Goal: Contribute content

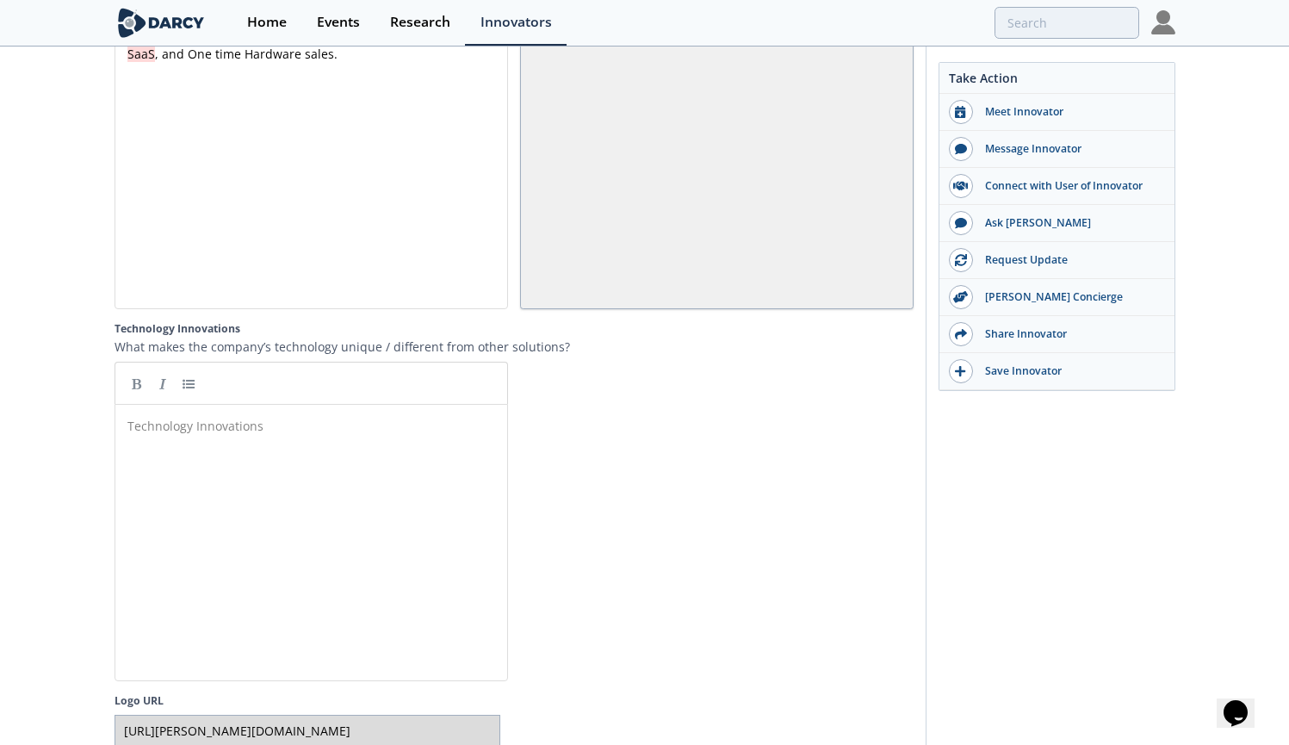
scroll to position [9, 1]
click at [331, 465] on div "Technology Innovations ​" at bounding box center [324, 556] width 400 height 284
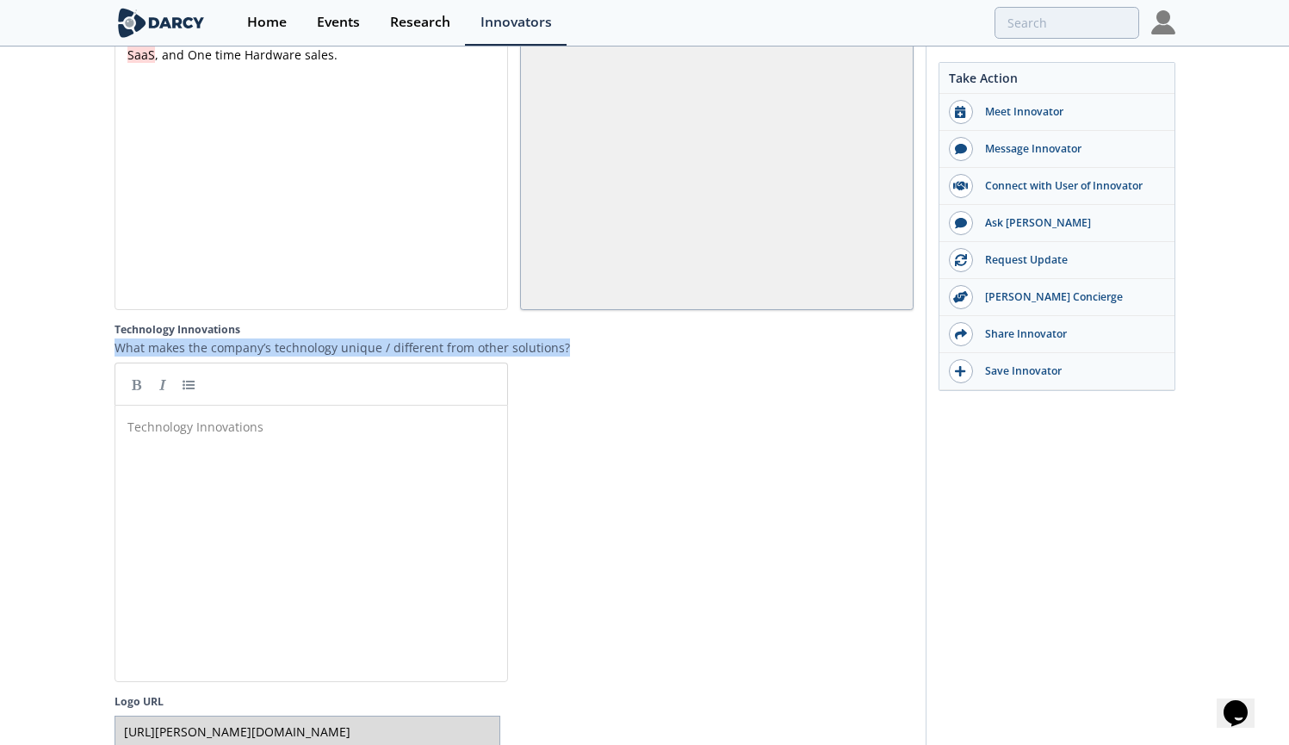
drag, startPoint x: 560, startPoint y: 362, endPoint x: 110, endPoint y: 367, distance: 449.4
copy p "What makes the company’s technology unique / different from other solutions?"
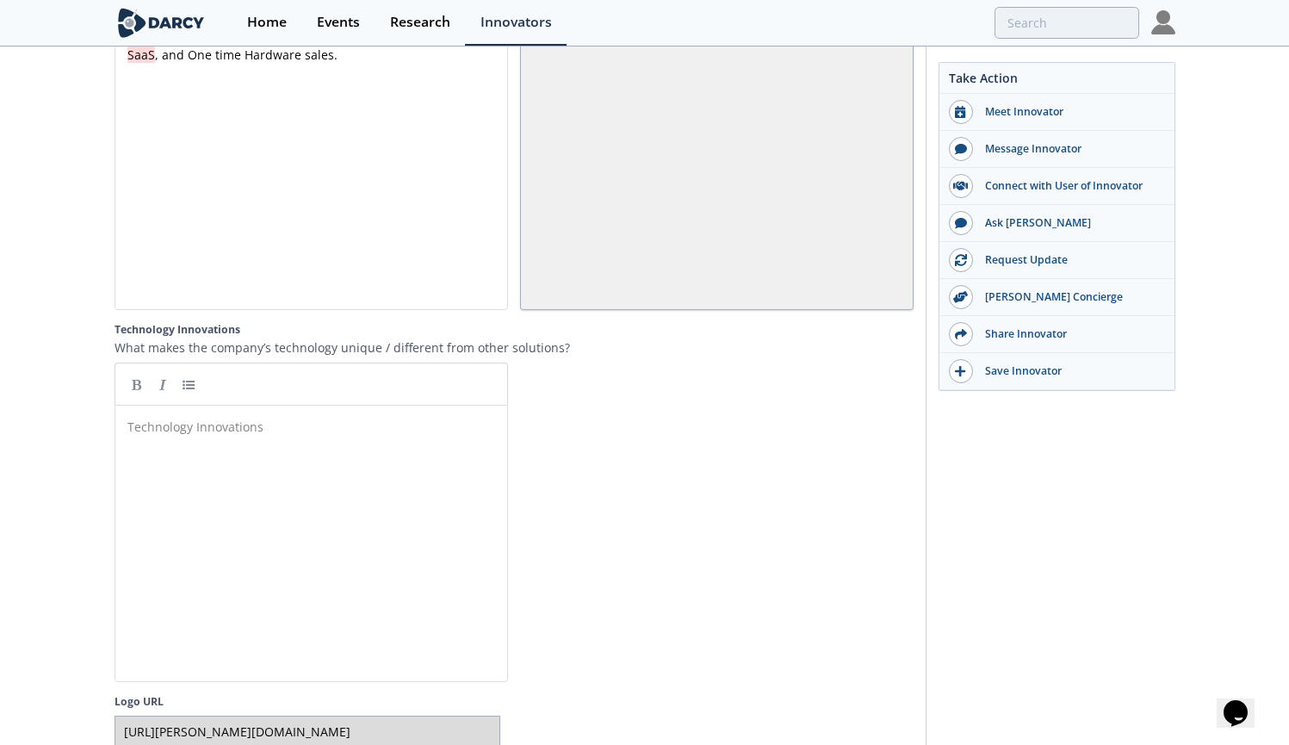
click at [238, 436] on pre "​" at bounding box center [317, 427] width 387 height 18
type textarea "​"
paste textarea
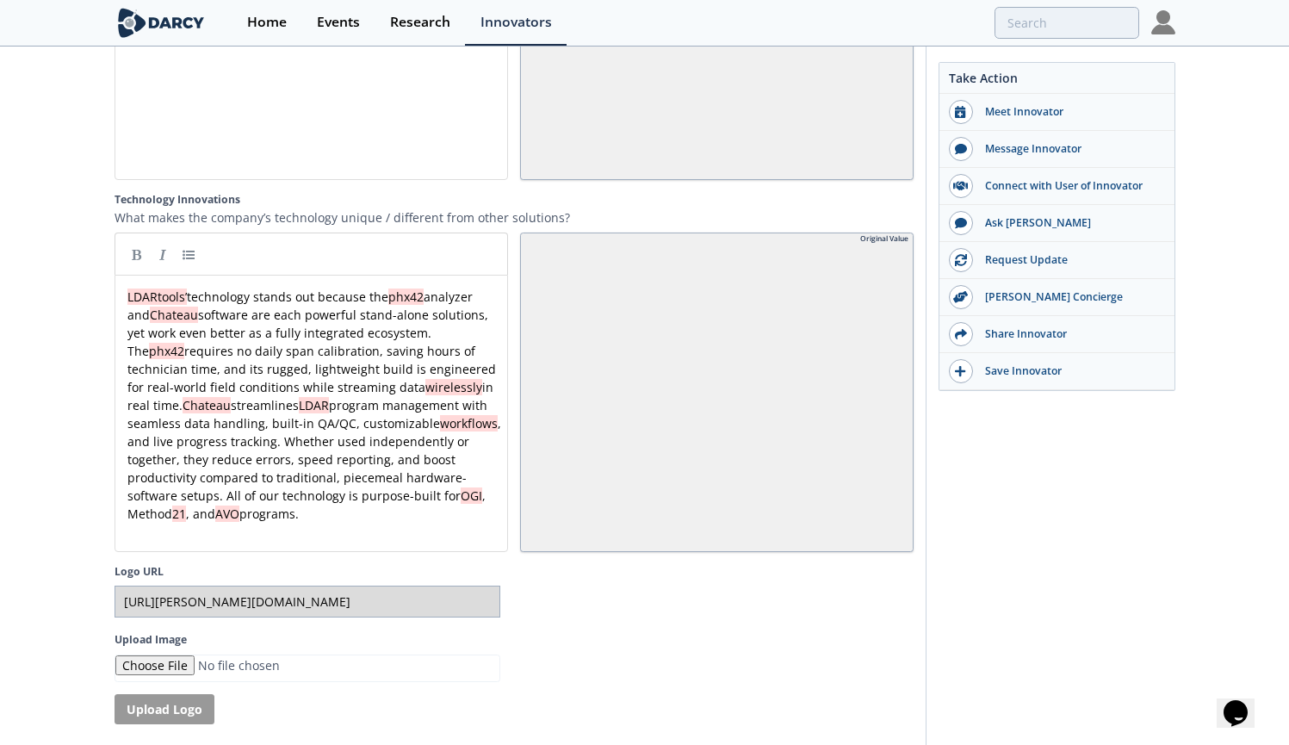
scroll to position [3528, 0]
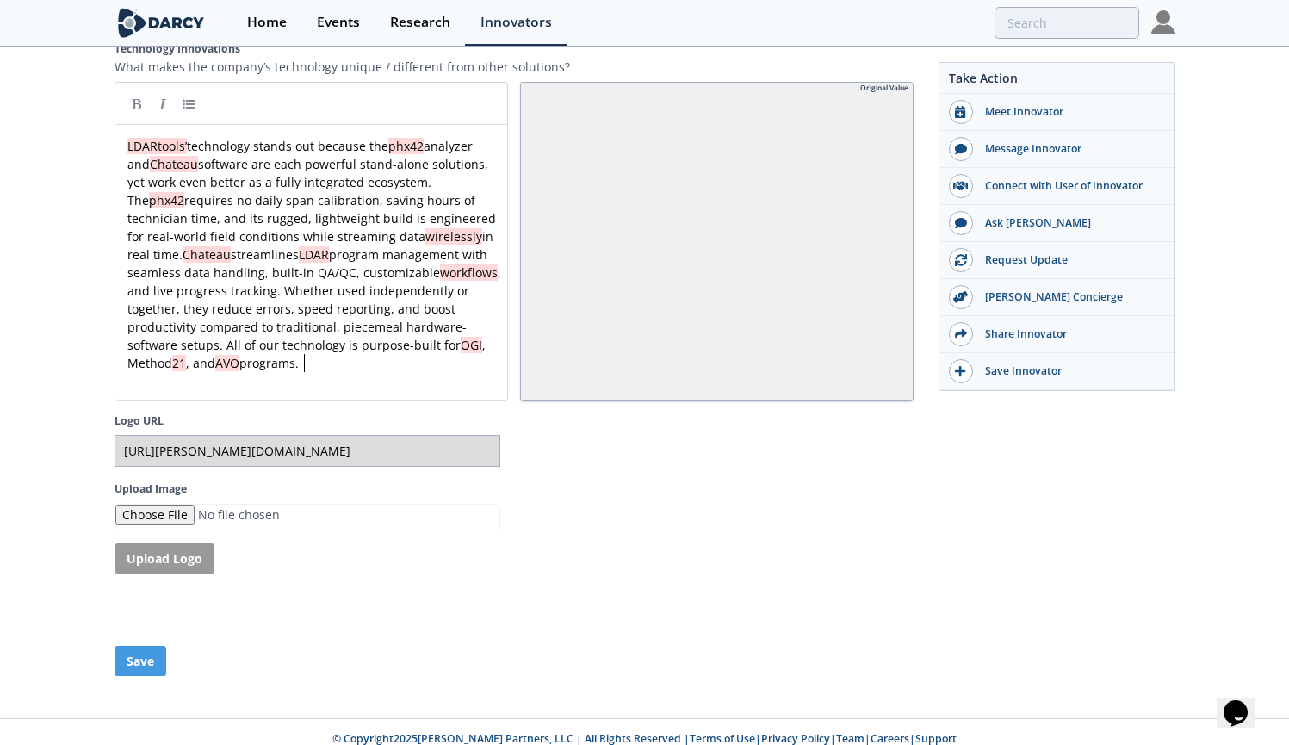
click at [425, 164] on div "xxxxxxxxxx LDARtools’ technology stands out because the phx42 analyzer and Chat…" at bounding box center [317, 254] width 387 height 235
type textarea "eq"
drag, startPoint x: 195, startPoint y: 218, endPoint x: 207, endPoint y: 217, distance: 12.9
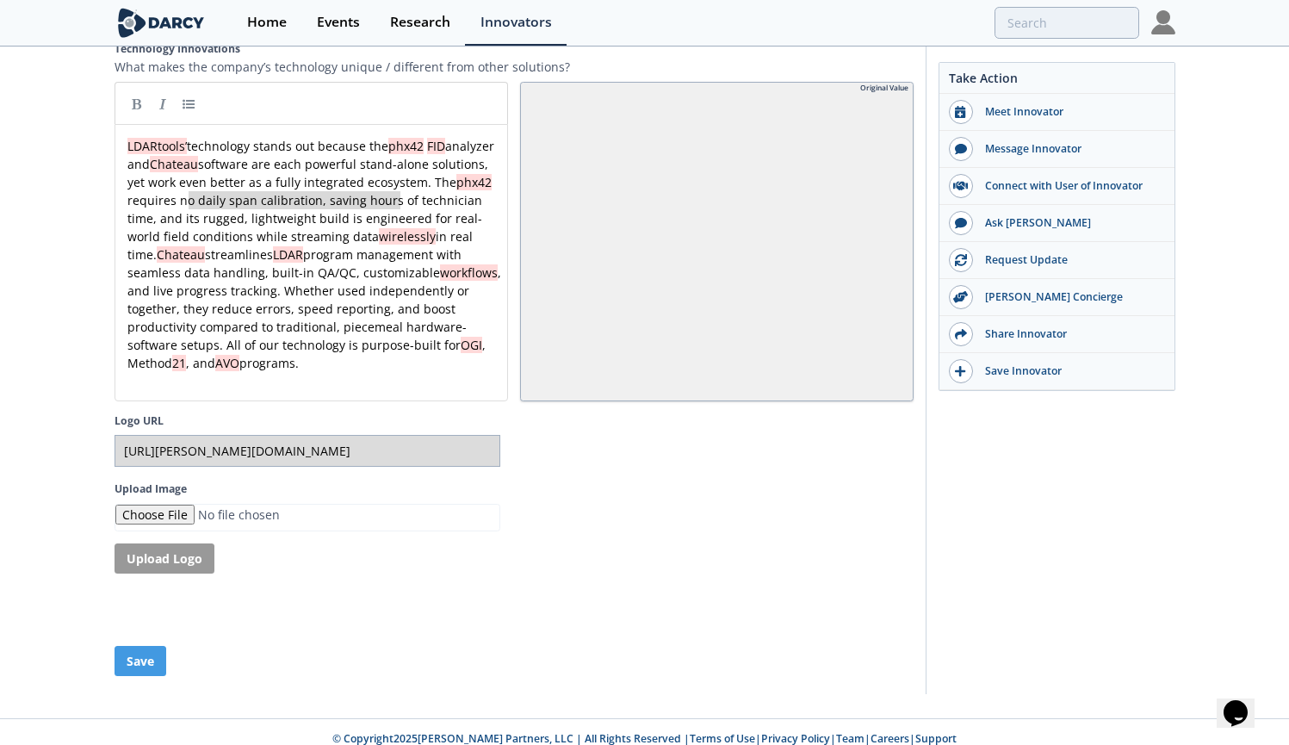
type textarea "requires no daily span calibration,"
drag, startPoint x: 190, startPoint y: 217, endPoint x: 381, endPoint y: 218, distance: 191.1
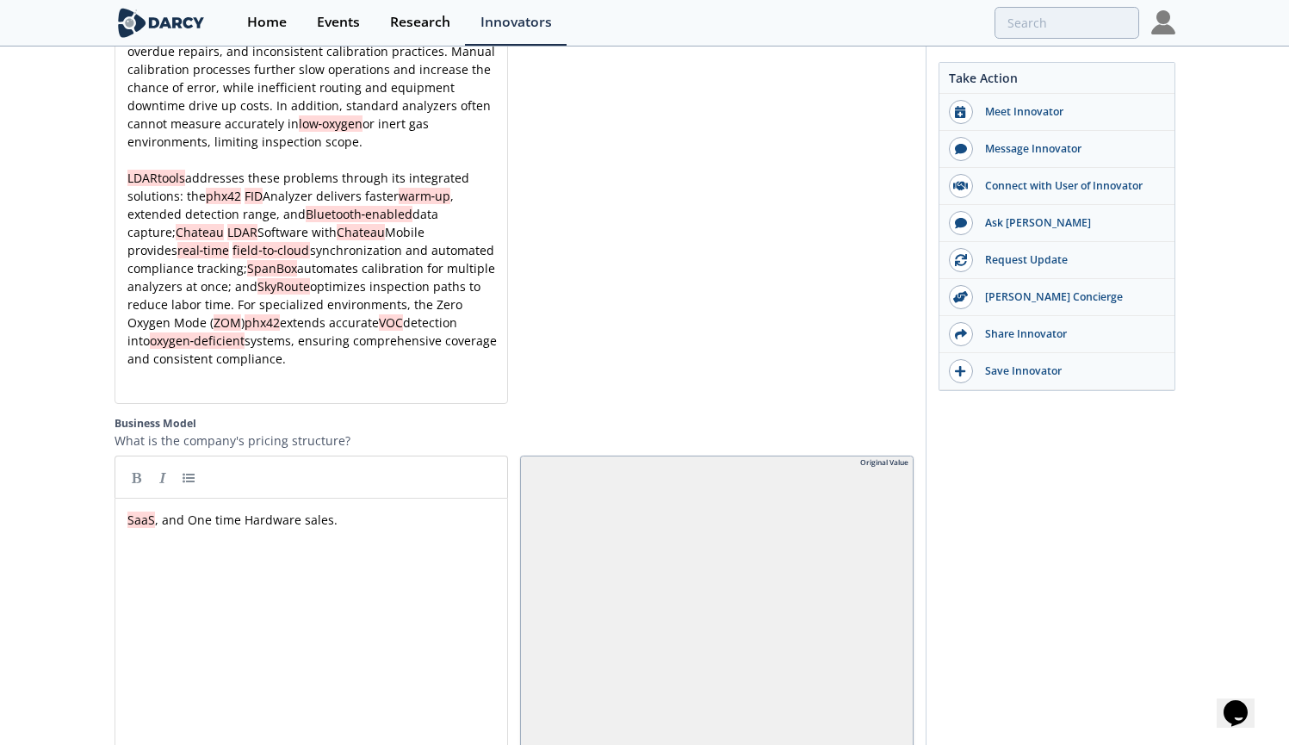
scroll to position [3557, 0]
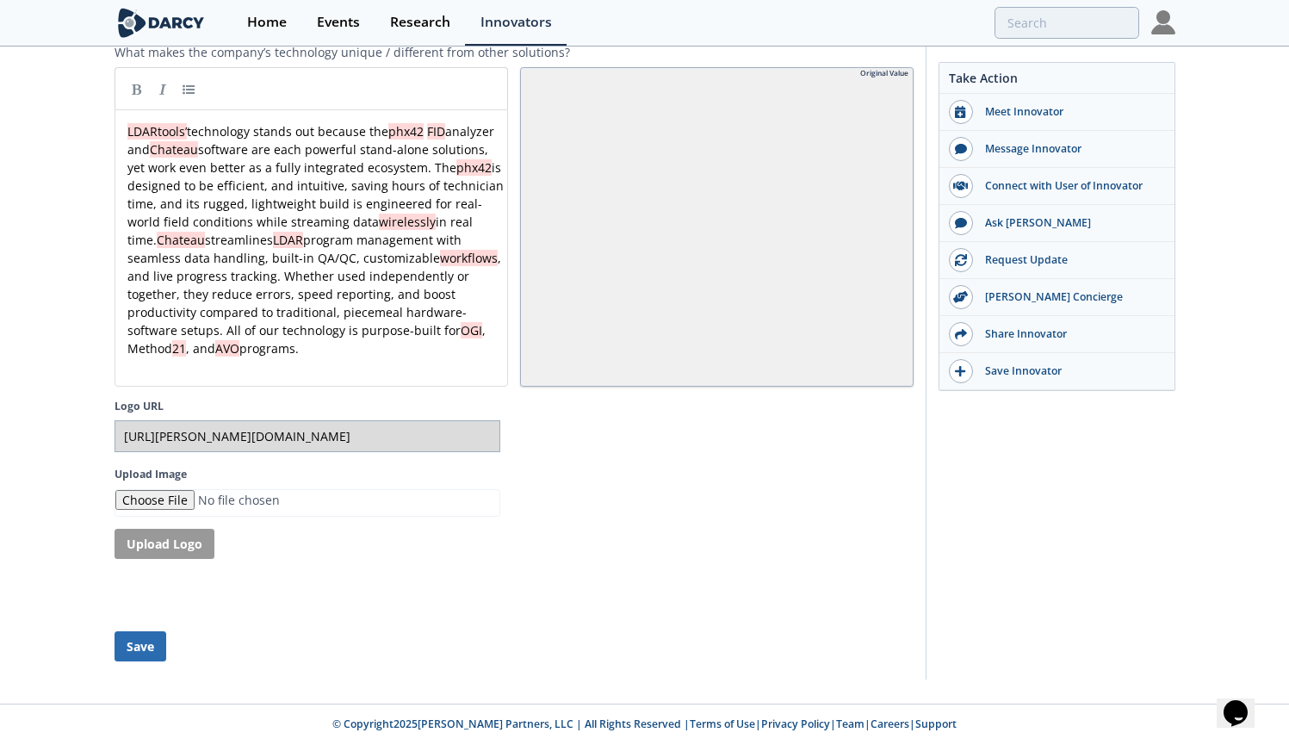
click at [137, 648] on button "Save" at bounding box center [140, 646] width 52 height 30
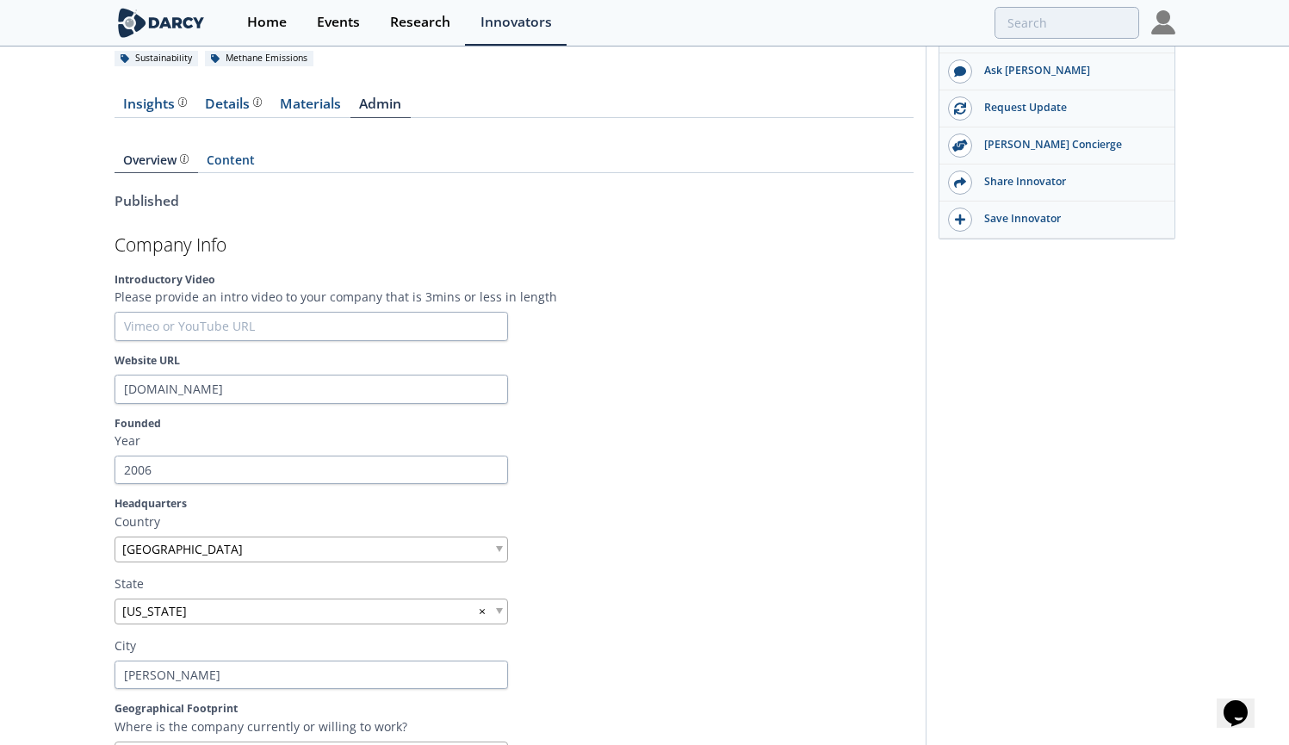
scroll to position [0, 0]
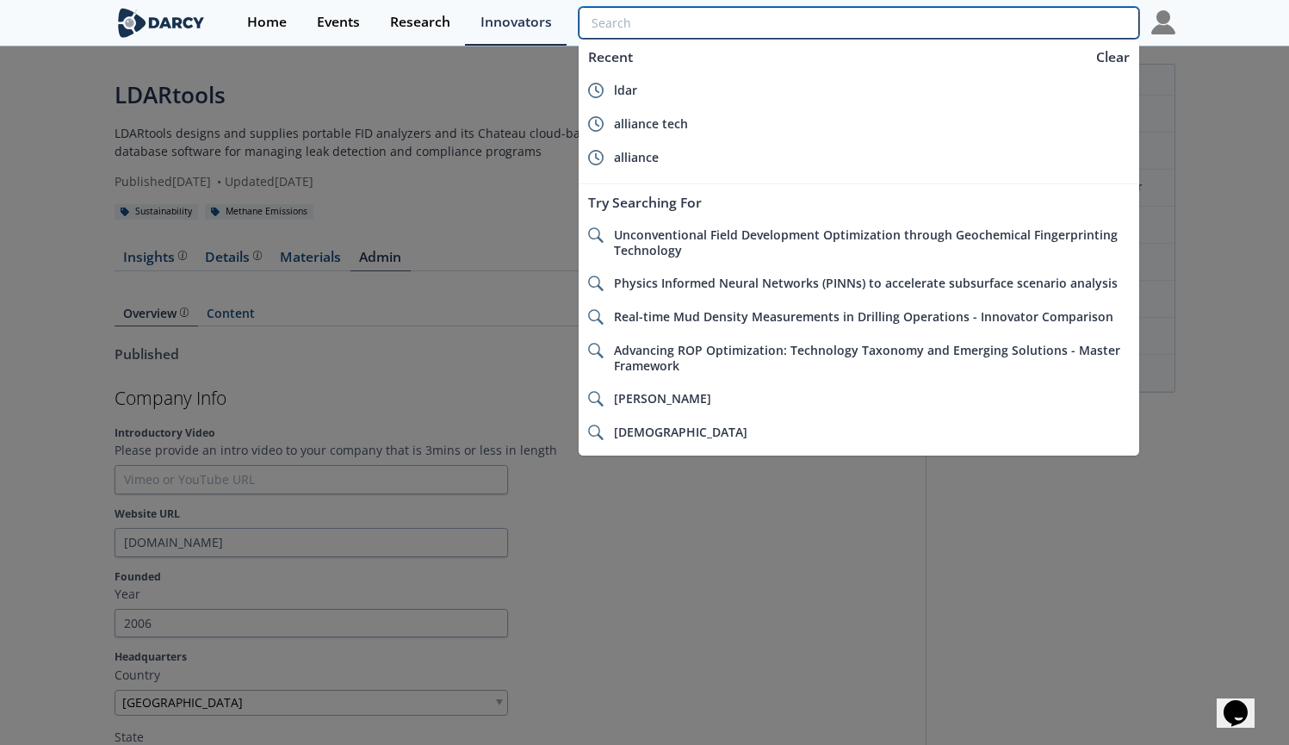
click at [1038, 22] on input "search" at bounding box center [858, 23] width 560 height 32
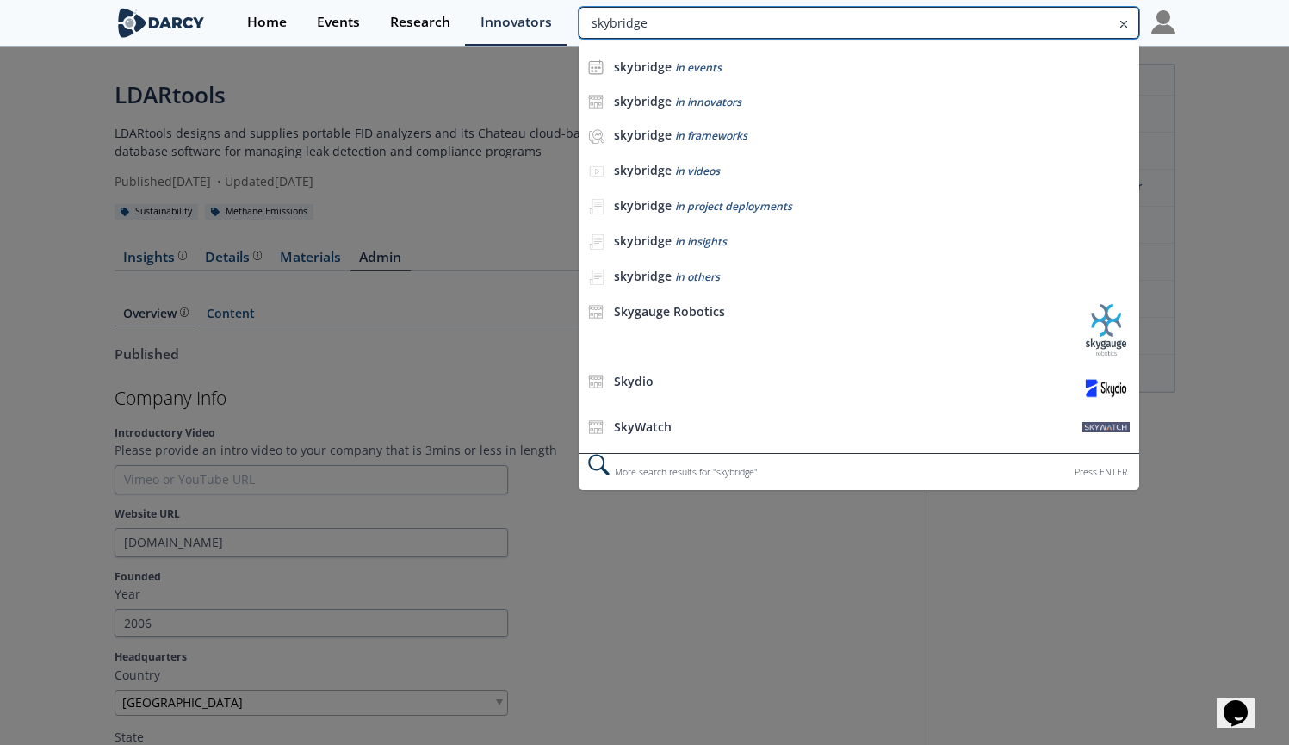
type input "skybridge"
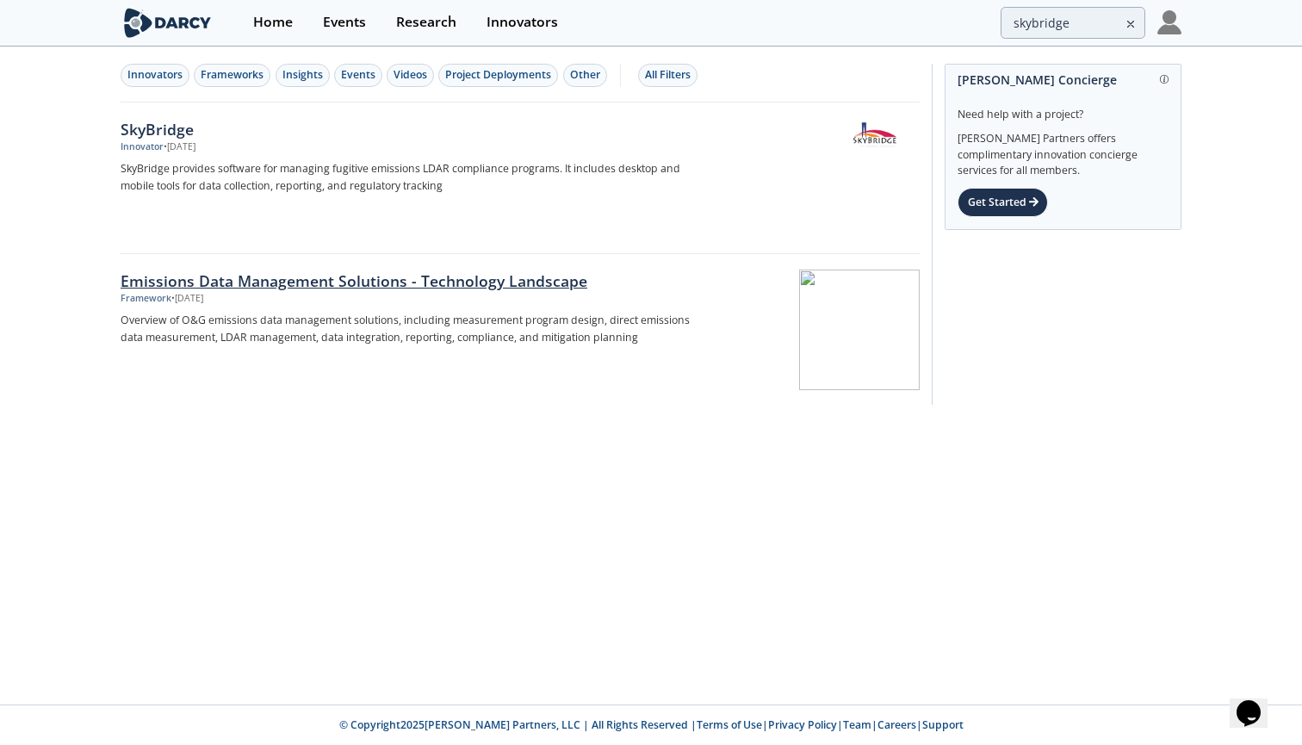
click at [387, 276] on div "Emissions Data Management Solutions - Technology Landscape" at bounding box center [406, 280] width 570 height 22
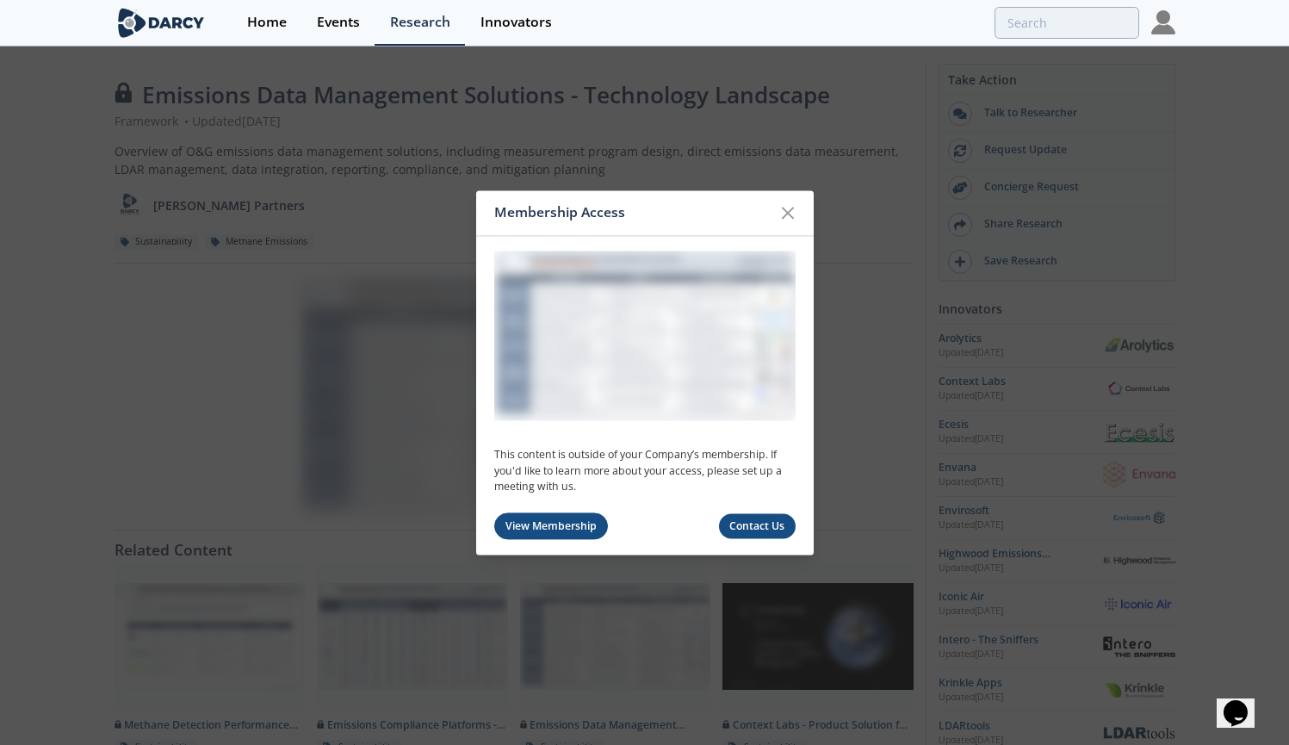
click at [560, 524] on link "View Membership" at bounding box center [551, 526] width 114 height 27
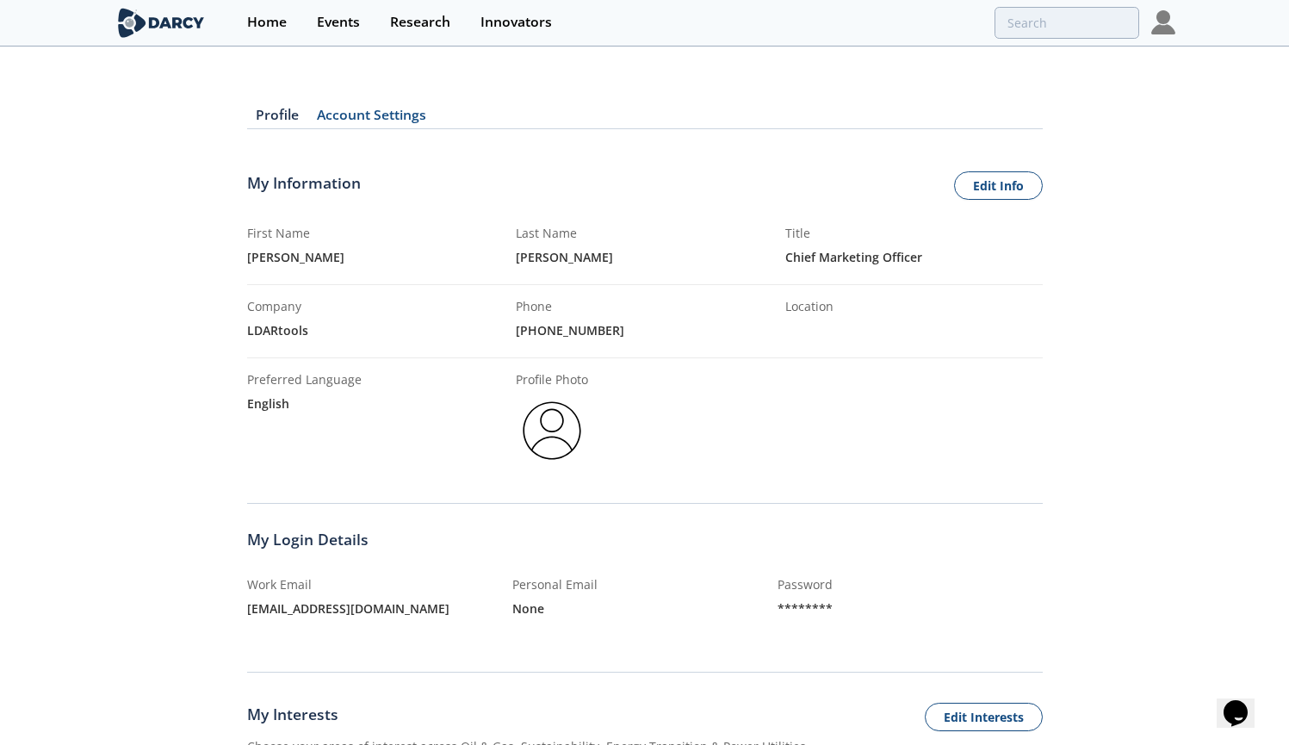
click at [369, 116] on link "Account Settings" at bounding box center [371, 118] width 127 height 21
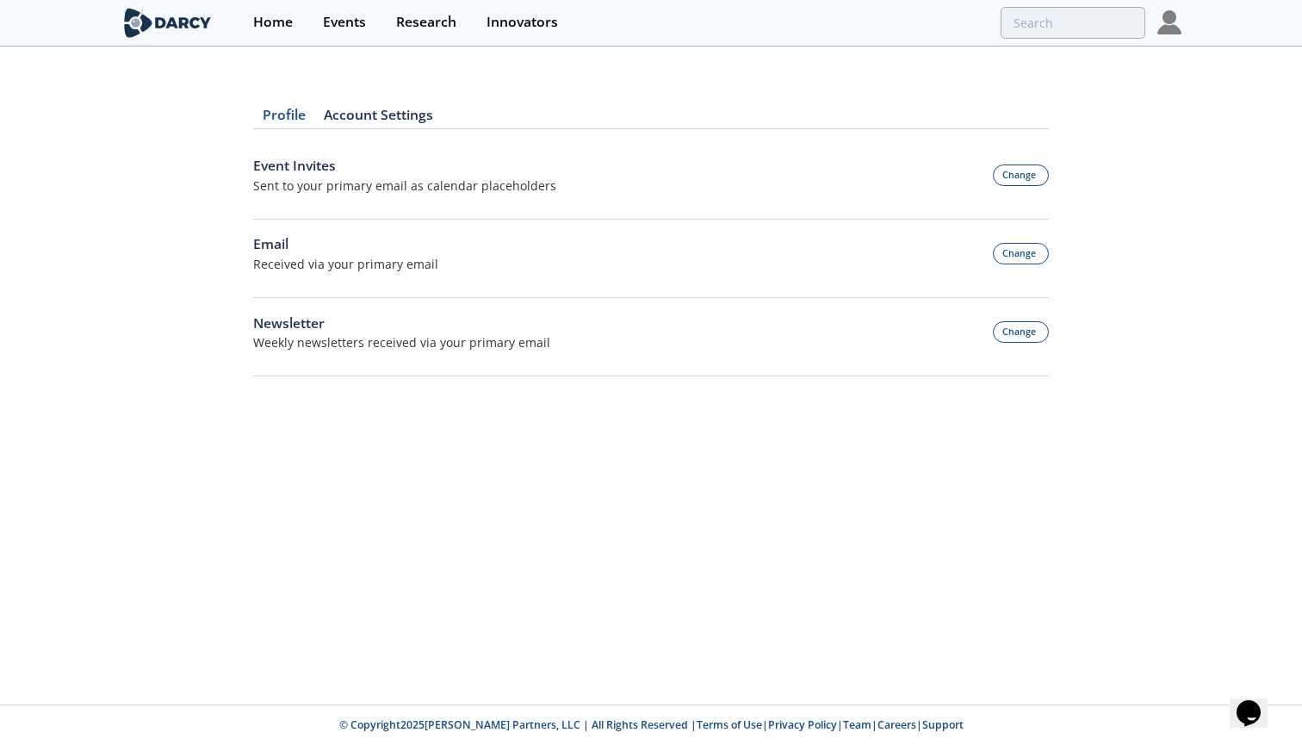
click at [279, 112] on link "Profile" at bounding box center [283, 118] width 61 height 21
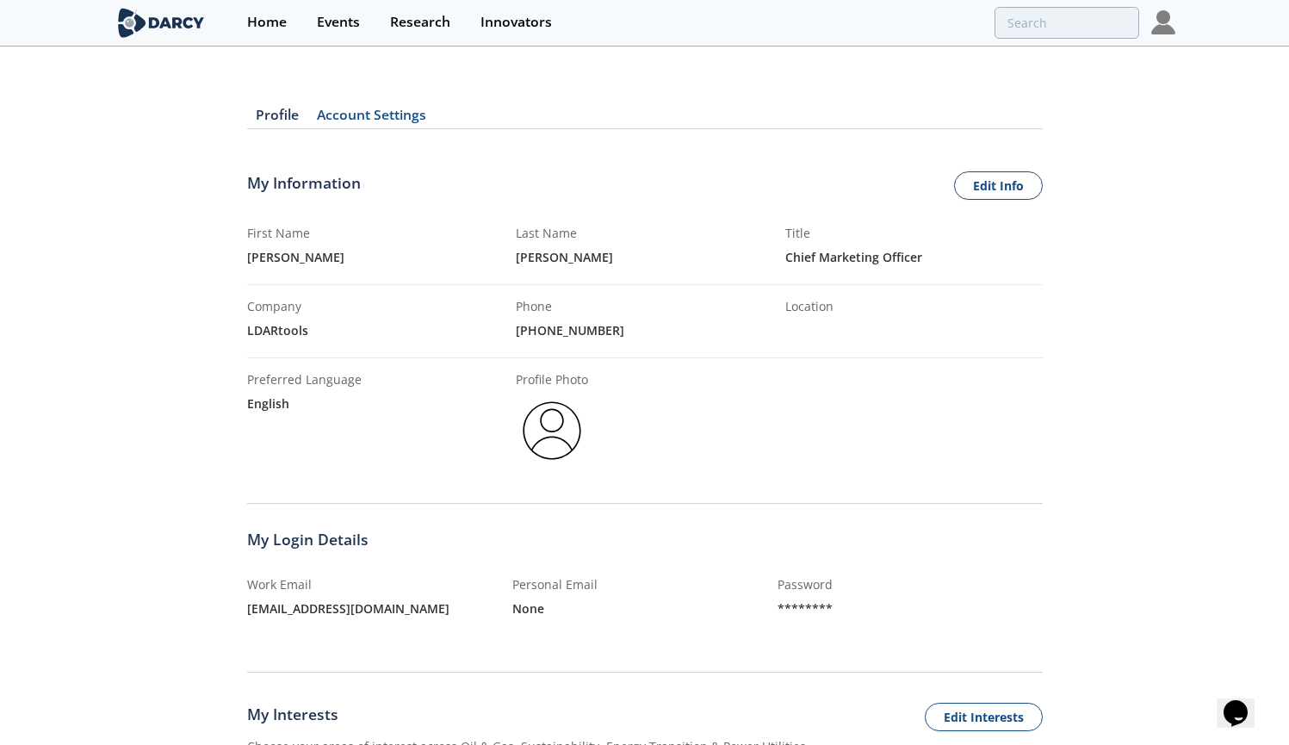
click at [371, 114] on link "Account Settings" at bounding box center [371, 118] width 127 height 21
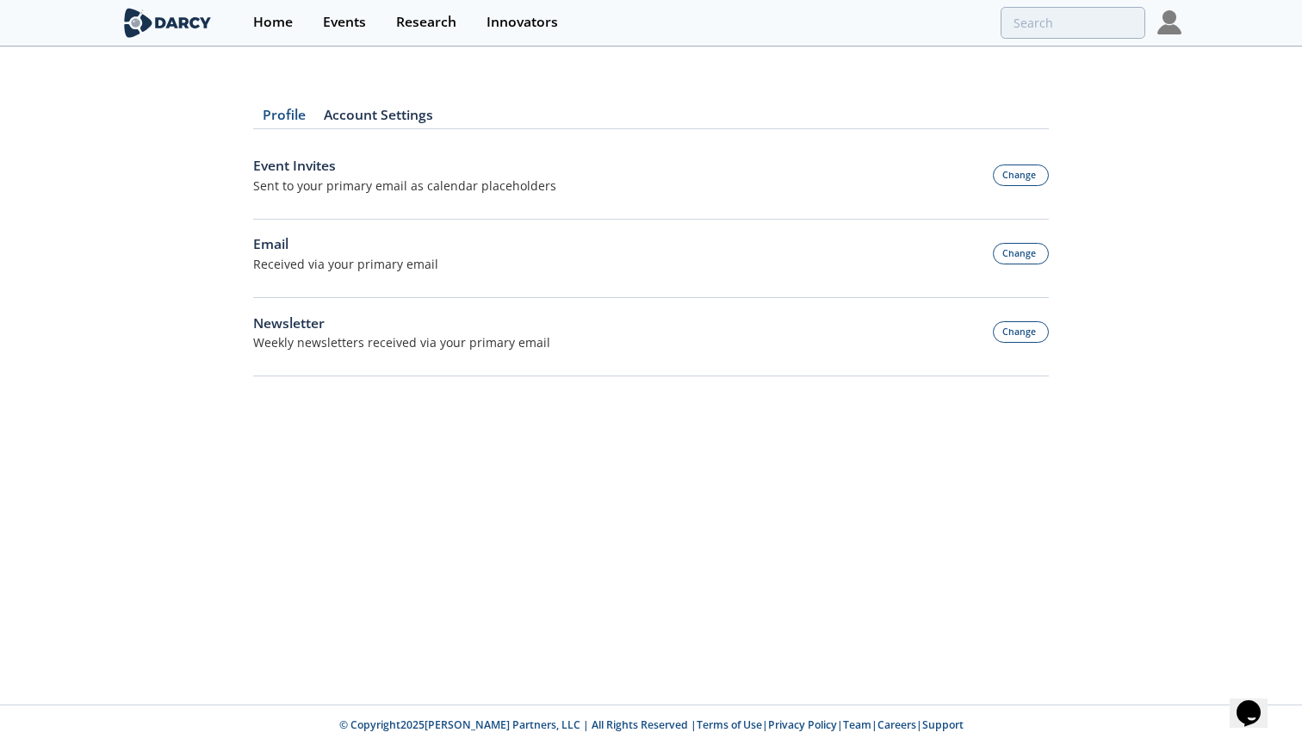
click at [295, 114] on link "Profile" at bounding box center [283, 118] width 61 height 21
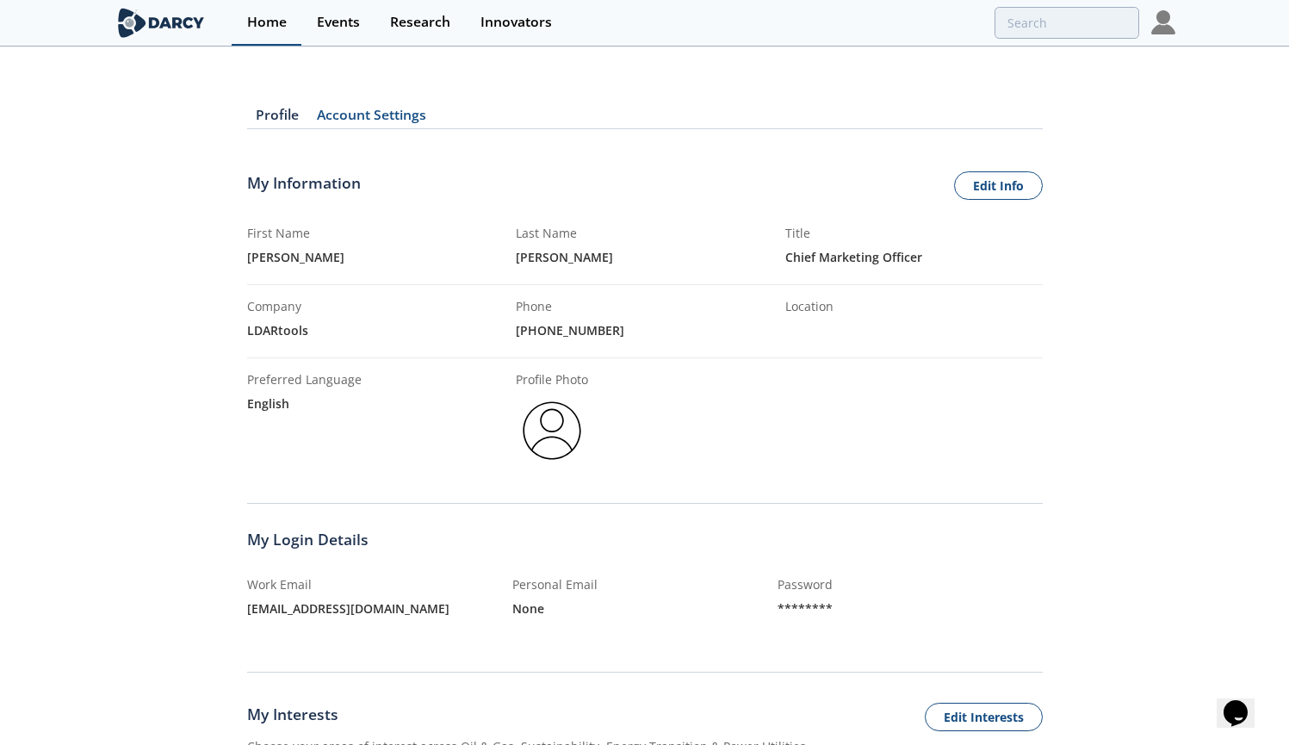
click at [274, 33] on link "Home" at bounding box center [267, 23] width 70 height 46
